Goal: Task Accomplishment & Management: Manage account settings

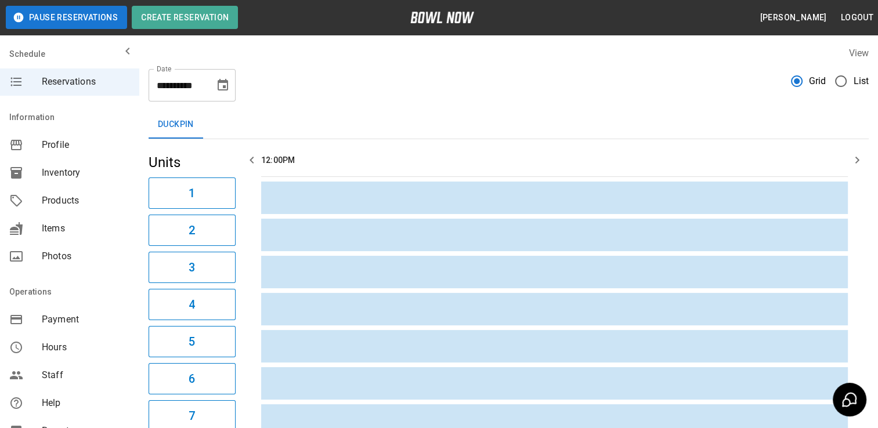
click at [230, 78] on button "Choose date, selected date is Oct 13, 2025" at bounding box center [222, 85] width 23 height 23
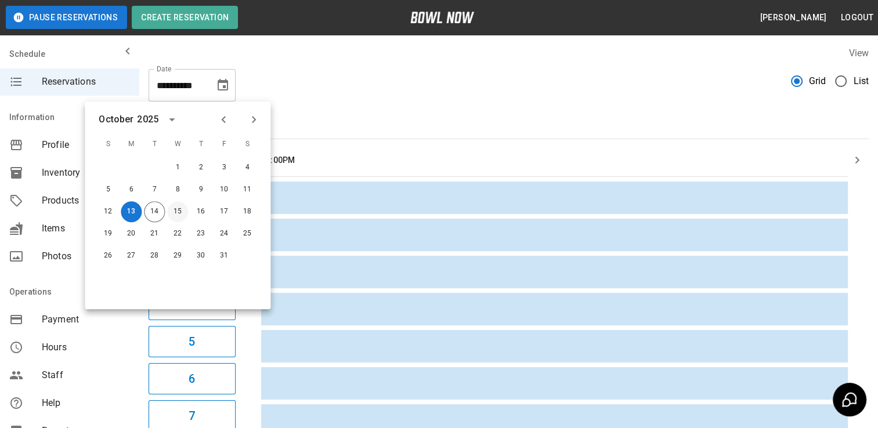
click at [169, 211] on button "15" at bounding box center [177, 211] width 21 height 21
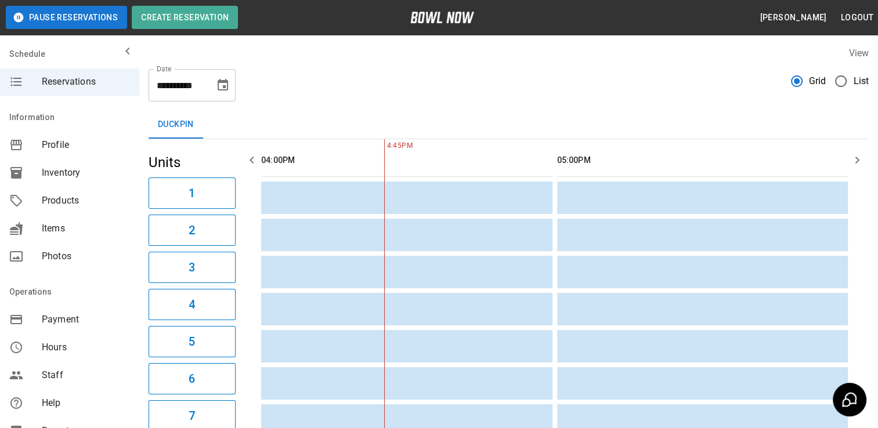
click at [216, 87] on icon "Choose date, selected date is Oct 15, 2025" at bounding box center [223, 85] width 14 height 14
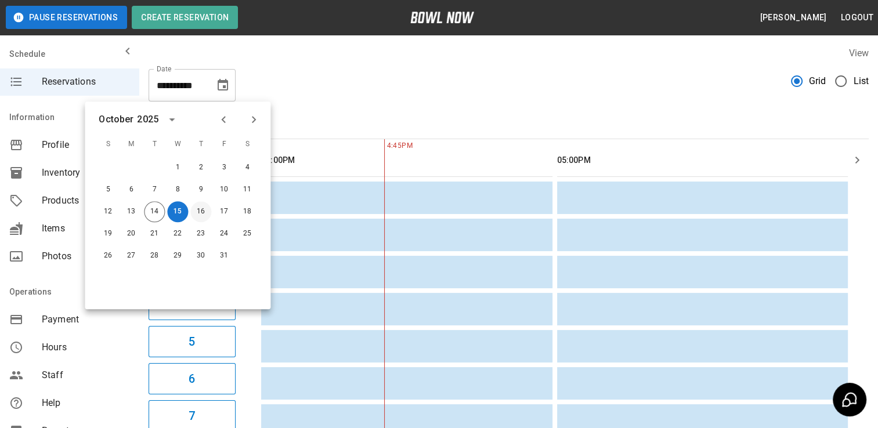
click at [204, 208] on button "16" at bounding box center [200, 211] width 21 height 21
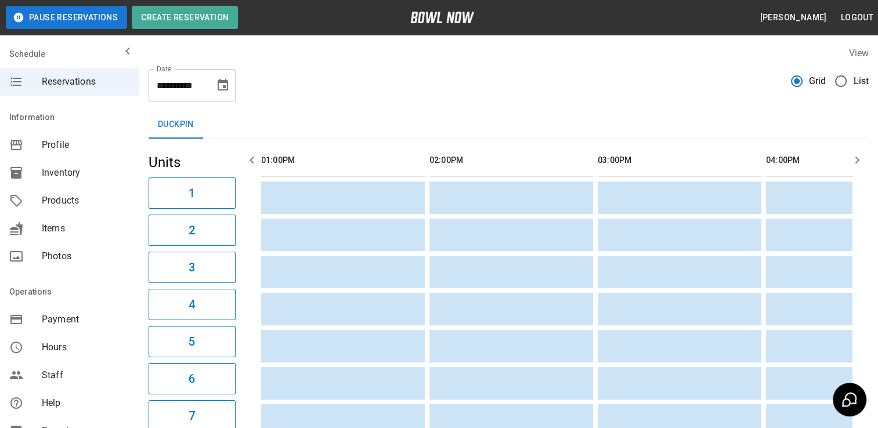
scroll to position [0, 505]
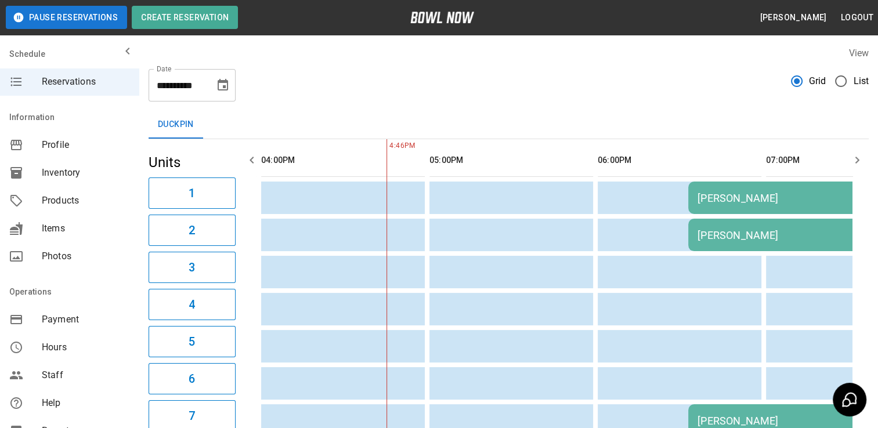
click at [224, 80] on icon "Choose date, selected date is Oct 16, 2025" at bounding box center [223, 85] width 10 height 12
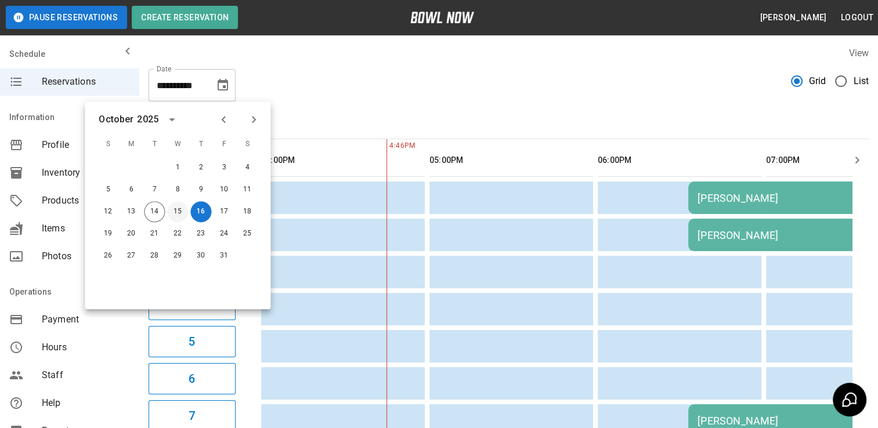
click at [181, 217] on button "15" at bounding box center [177, 211] width 21 height 21
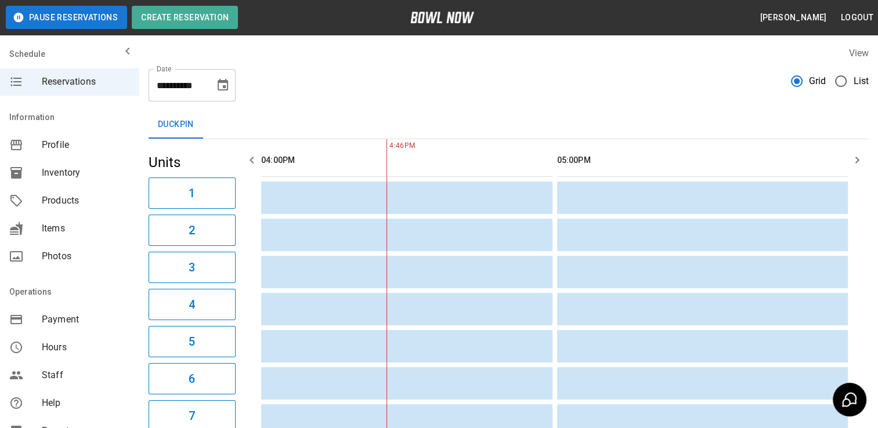
scroll to position [0, 0]
click at [214, 87] on button "Choose date, selected date is Oct 15, 2025" at bounding box center [222, 85] width 23 height 23
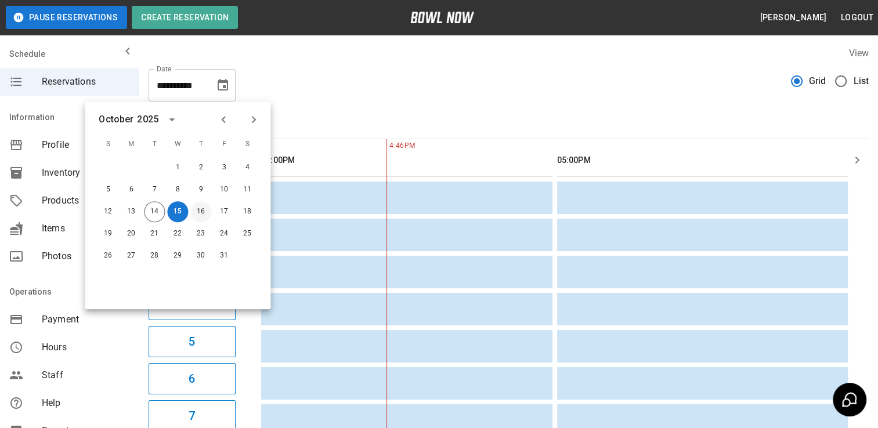
click at [205, 214] on button "16" at bounding box center [200, 211] width 21 height 21
type input "**********"
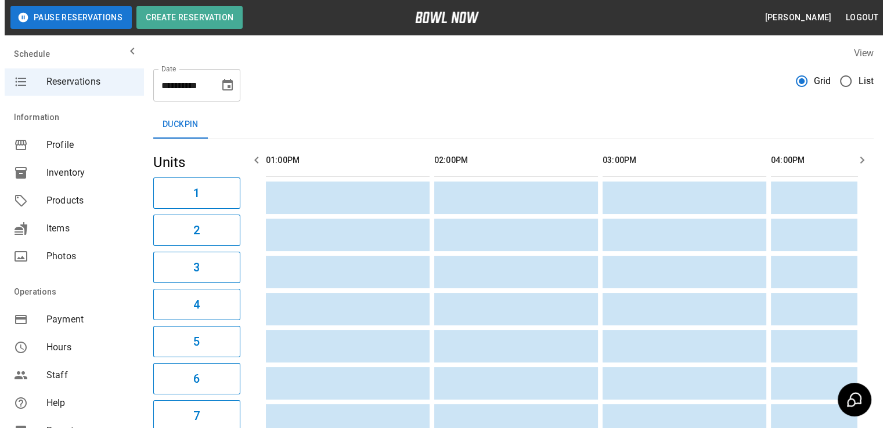
scroll to position [0, 505]
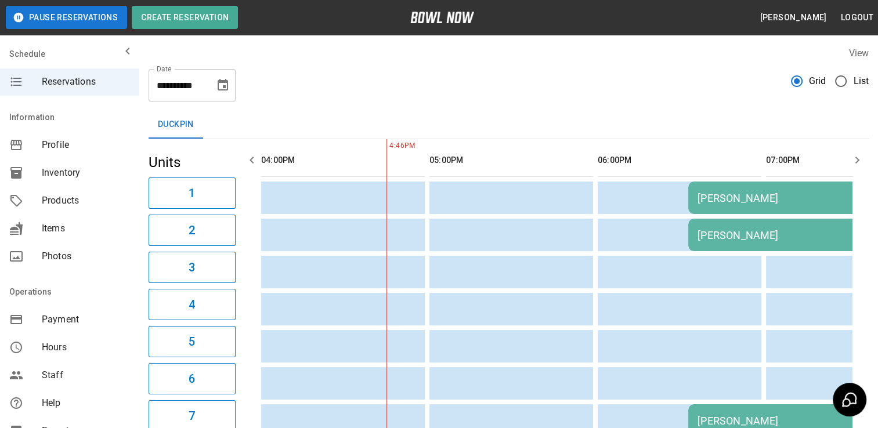
click at [735, 202] on div "Brett Youngerman" at bounding box center [792, 198] width 189 height 12
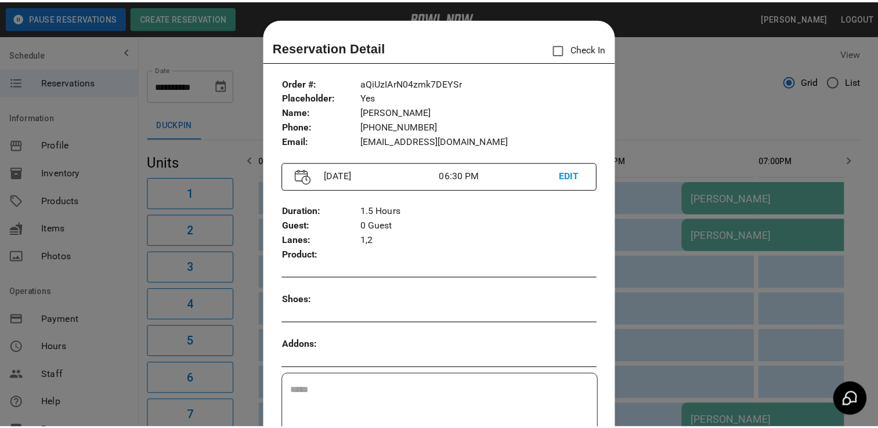
scroll to position [19, 0]
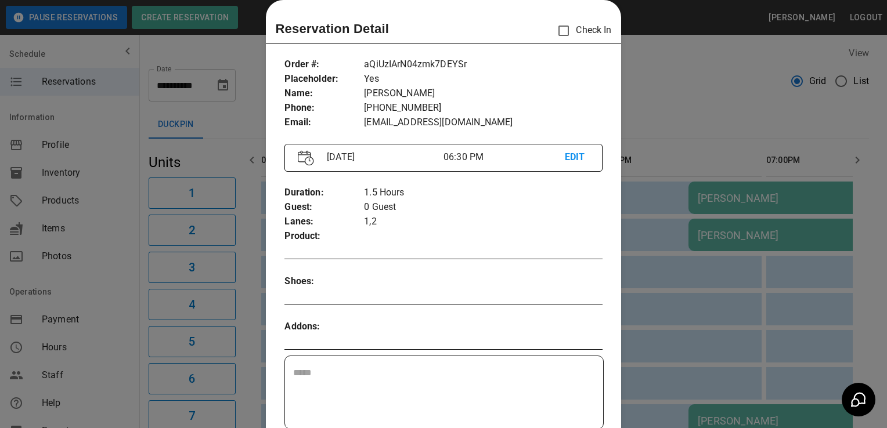
click at [109, 343] on div at bounding box center [443, 214] width 887 height 428
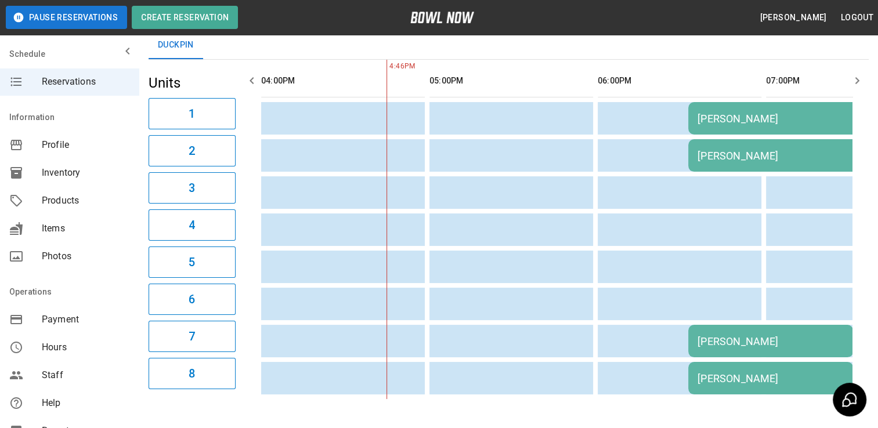
scroll to position [84, 0]
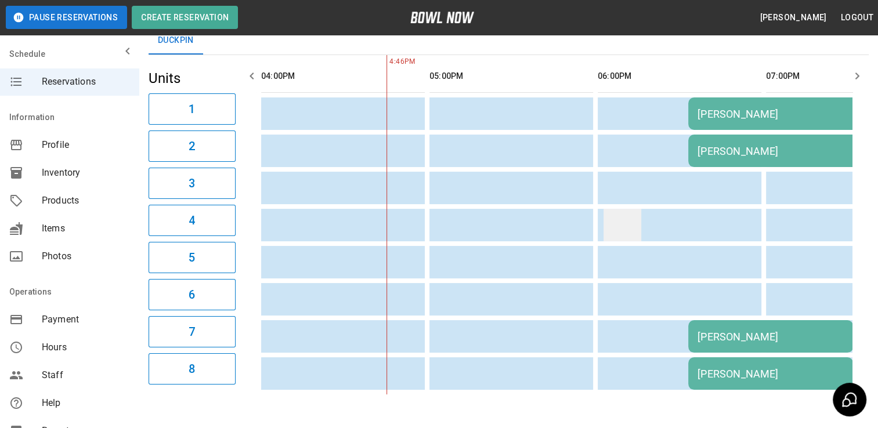
click at [610, 235] on td "sticky table" at bounding box center [623, 225] width 38 height 33
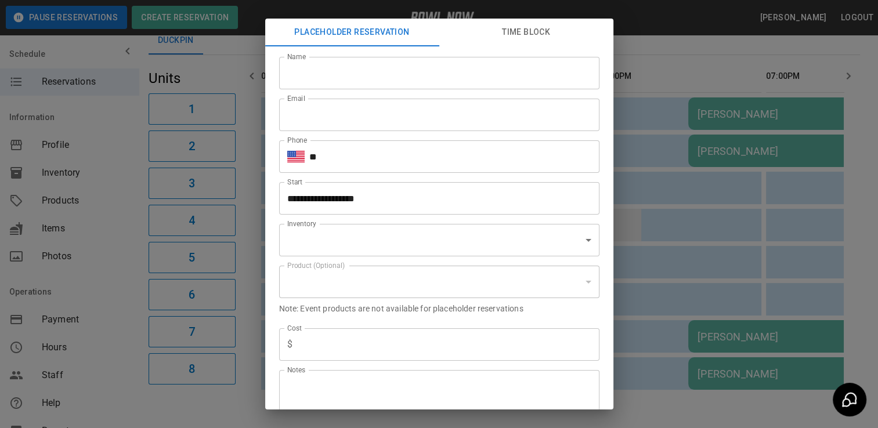
scroll to position [60, 0]
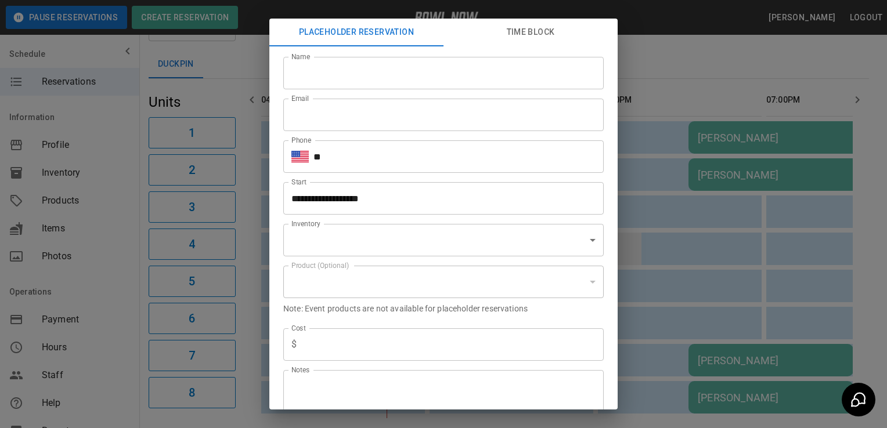
type input "**********"
click at [109, 370] on div "**********" at bounding box center [443, 214] width 887 height 428
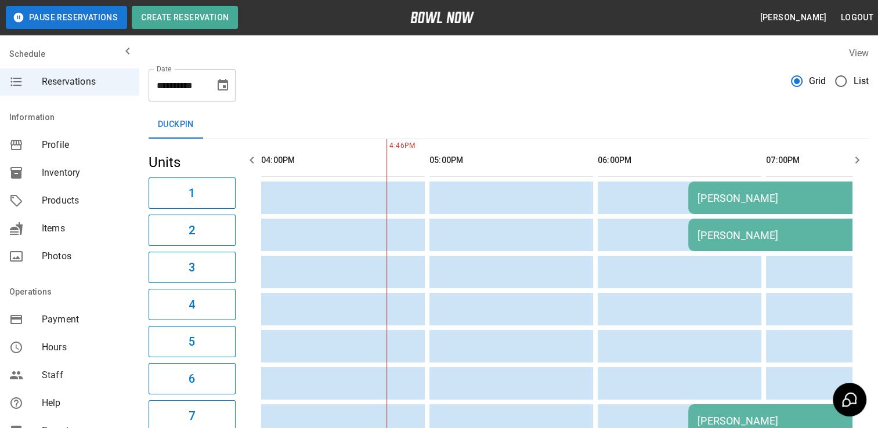
scroll to position [0, 0]
click at [229, 85] on icon "Choose date, selected date is Oct 16, 2025" at bounding box center [223, 85] width 14 height 14
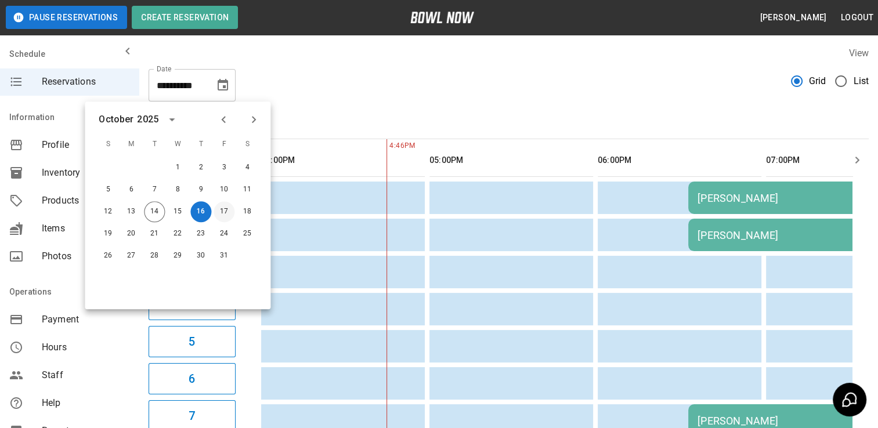
click at [228, 208] on button "17" at bounding box center [224, 211] width 21 height 21
type input "**********"
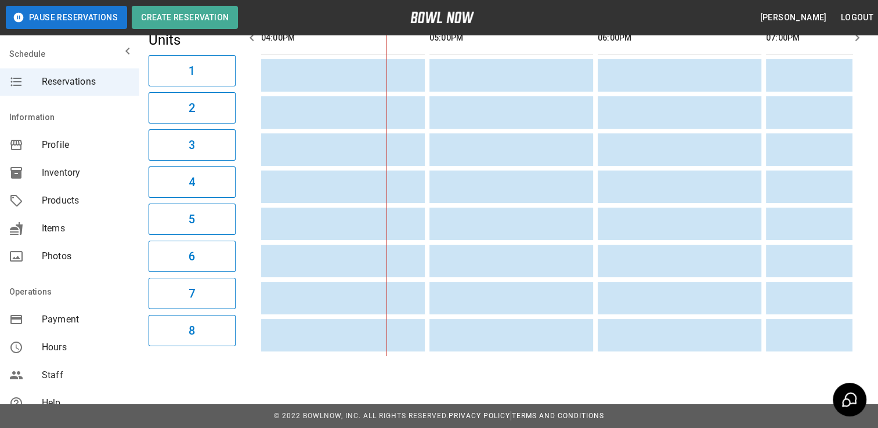
scroll to position [131, 0]
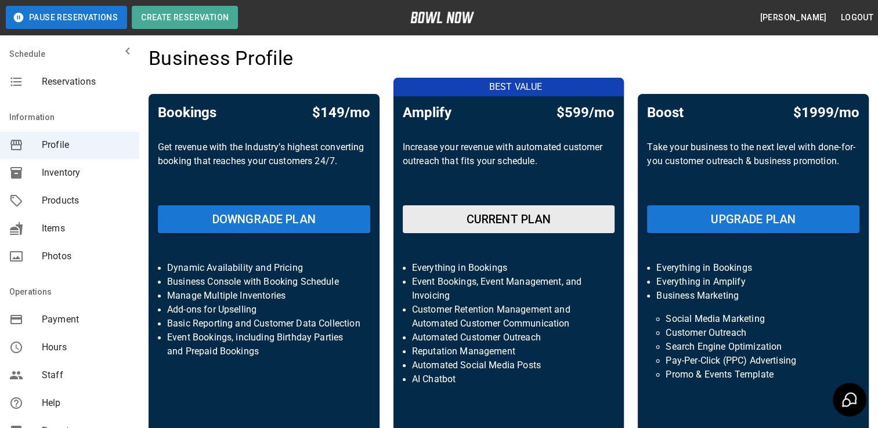
click at [89, 85] on span "Reservations" at bounding box center [86, 82] width 88 height 14
